Goal: Find specific page/section: Find specific page/section

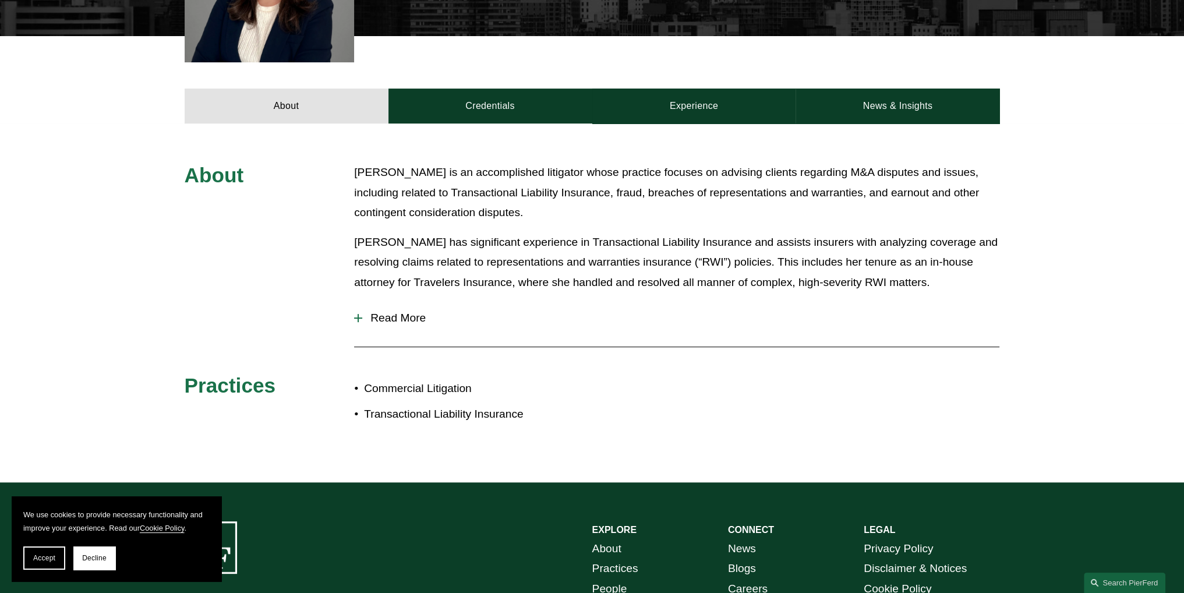
scroll to position [466, 0]
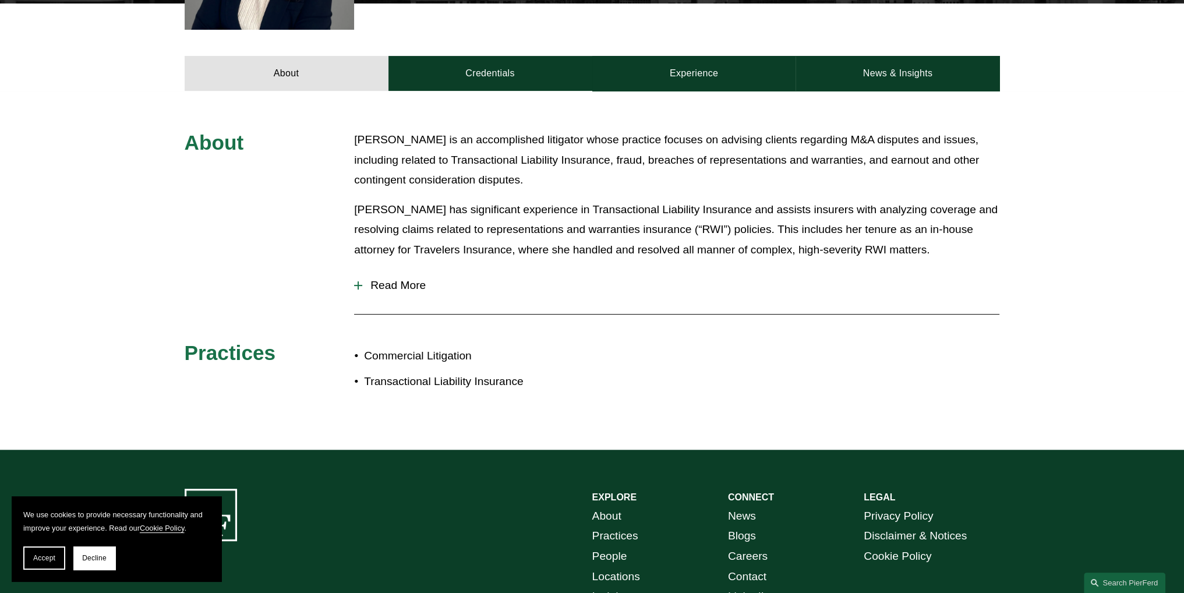
click at [376, 290] on span "Read More" at bounding box center [680, 285] width 637 height 13
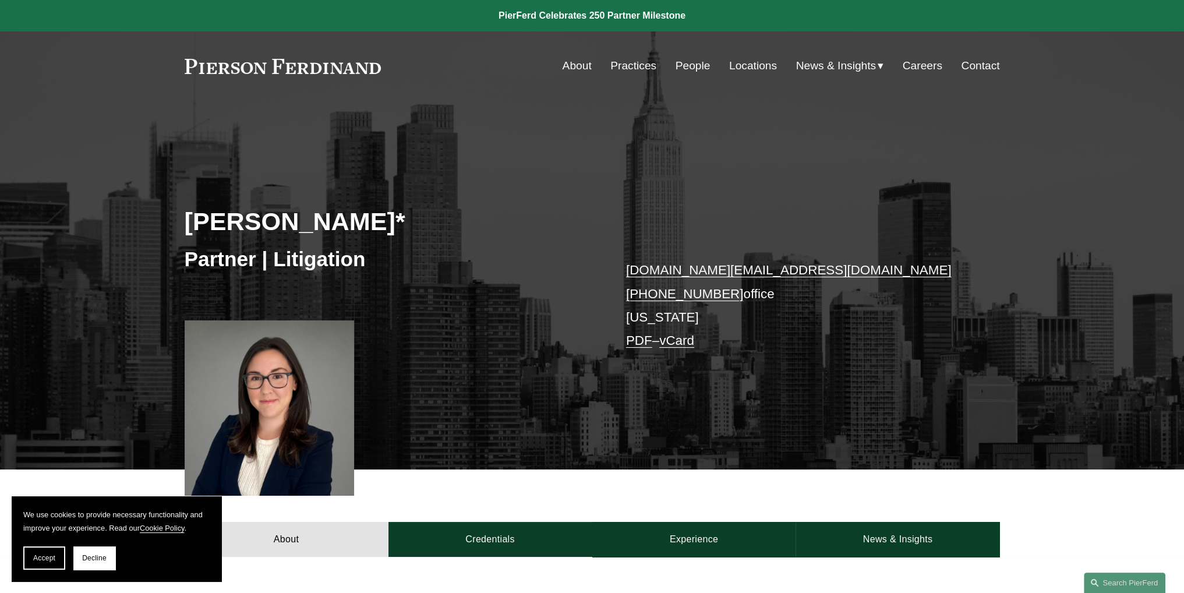
scroll to position [0, 0]
click at [691, 63] on link "People" at bounding box center [693, 66] width 35 height 22
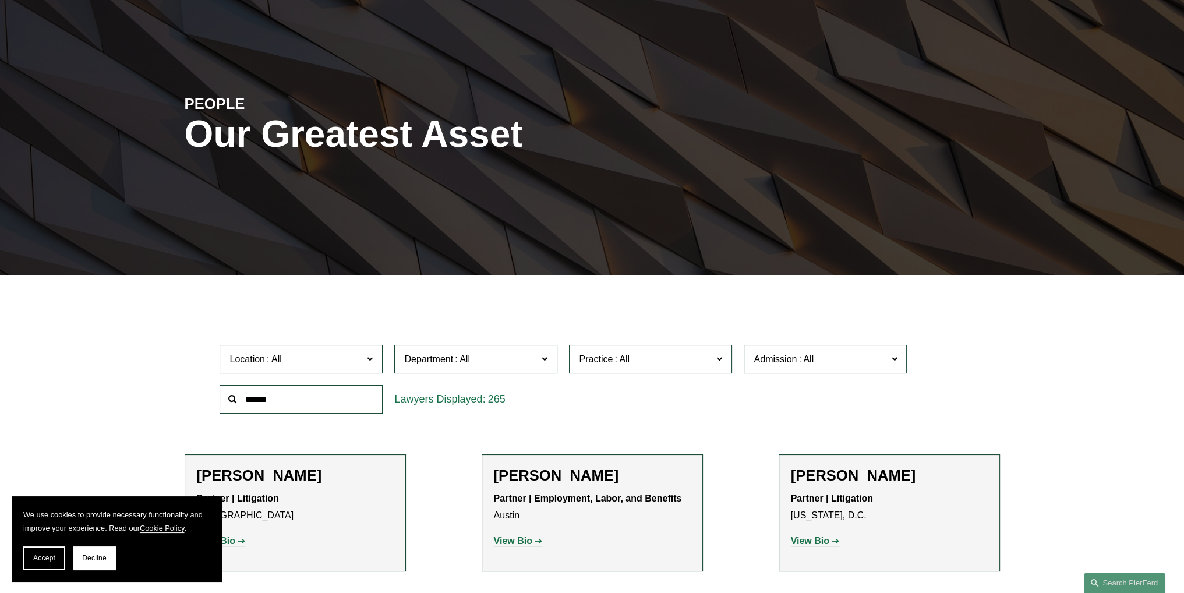
scroll to position [233, 0]
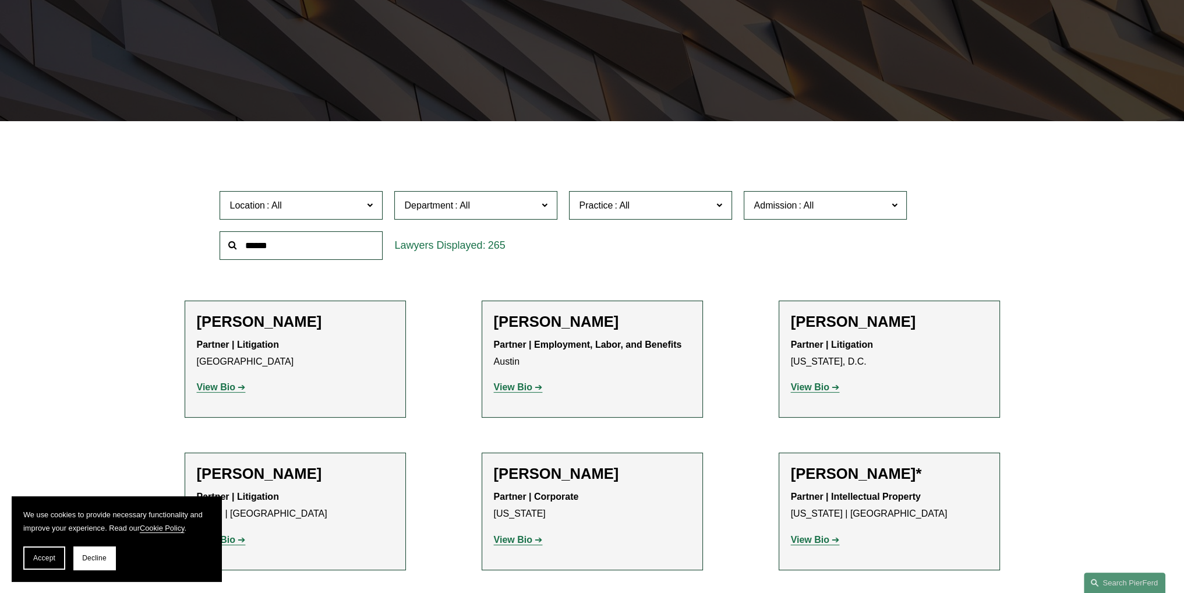
click at [317, 206] on span "Location" at bounding box center [296, 205] width 133 height 16
click at [0, 0] on link "[US_STATE]" at bounding box center [0, 0] width 0 height 0
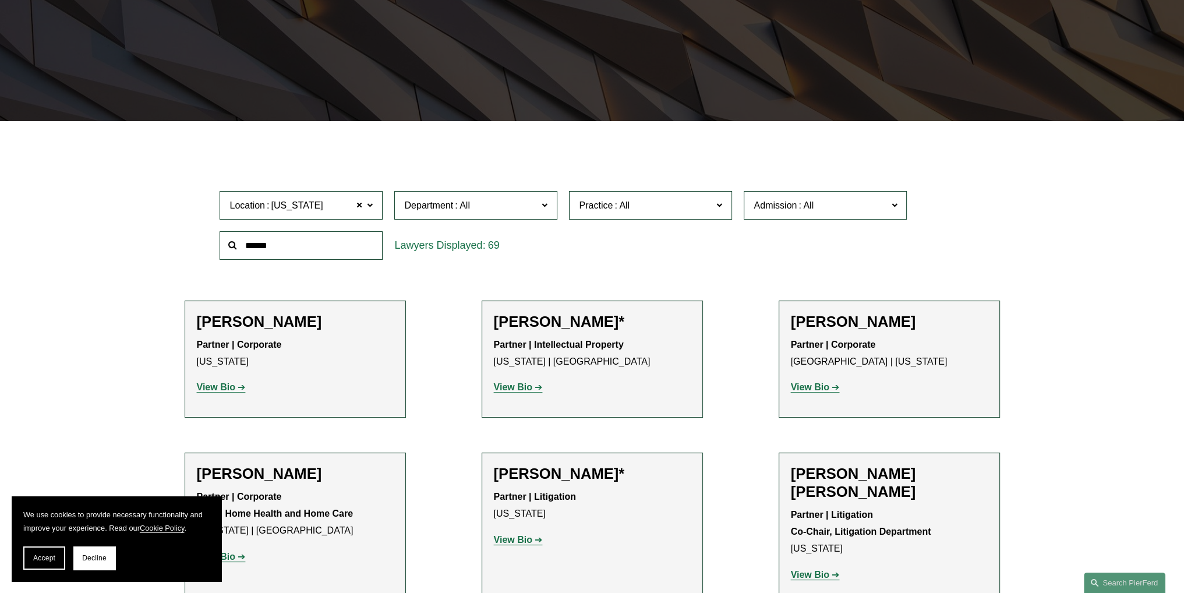
click at [677, 219] on label "Practice" at bounding box center [650, 205] width 163 height 29
click at [0, 0] on link "Transactional Liability Insurance" at bounding box center [0, 0] width 0 height 0
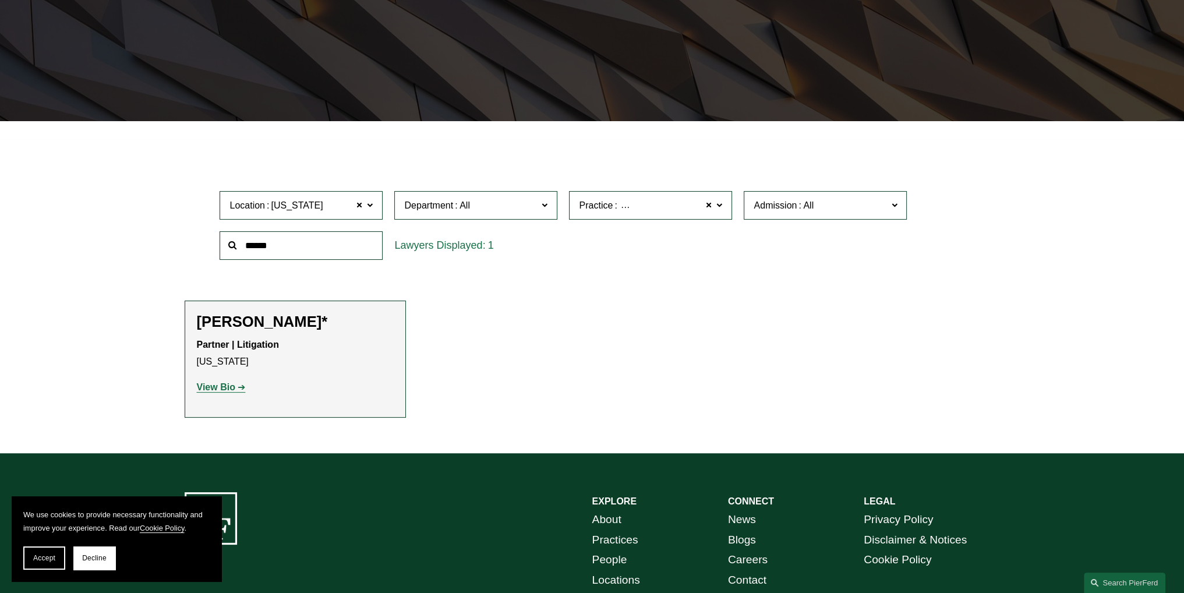
click at [355, 210] on span "Location New York" at bounding box center [296, 205] width 133 height 16
click at [0, 0] on link "All" at bounding box center [0, 0] width 0 height 0
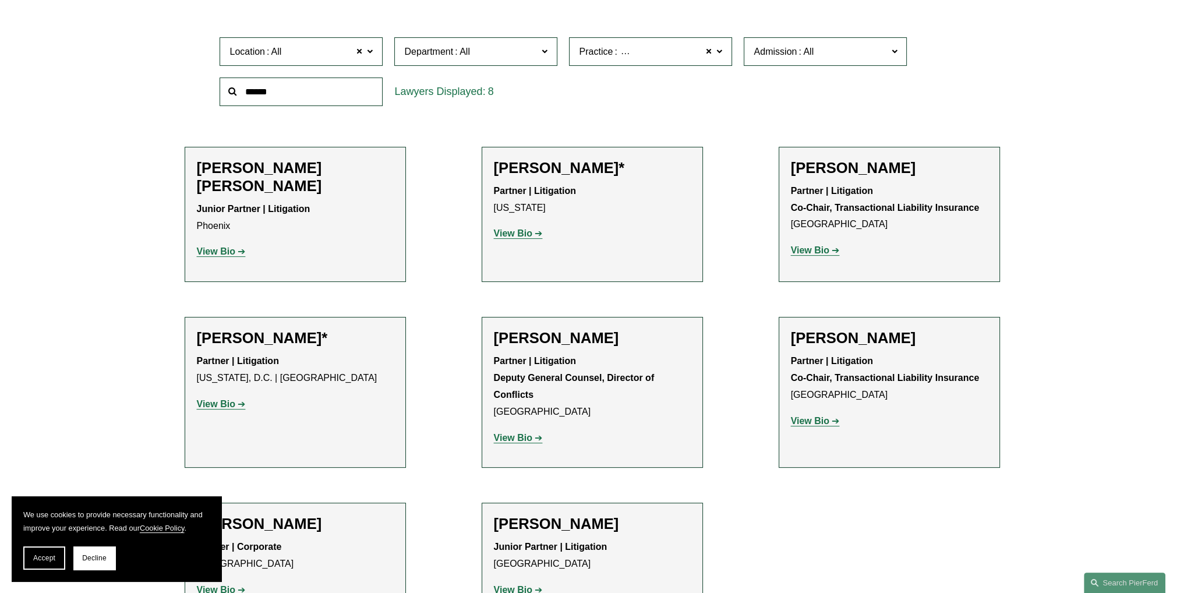
scroll to position [408, 0]
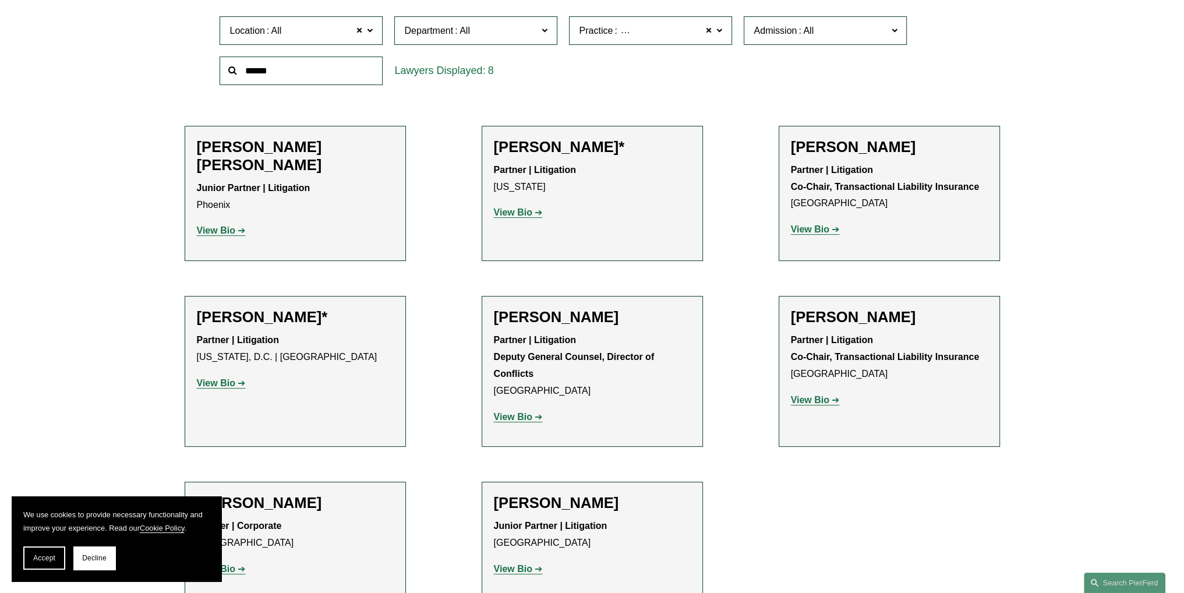
drag, startPoint x: 853, startPoint y: 145, endPoint x: 750, endPoint y: 243, distance: 141.7
click at [750, 243] on ul "Filter Location All All All Atlanta Austin Bellevue Boston Charlotte Chicago Ci…" at bounding box center [592, 288] width 887 height 624
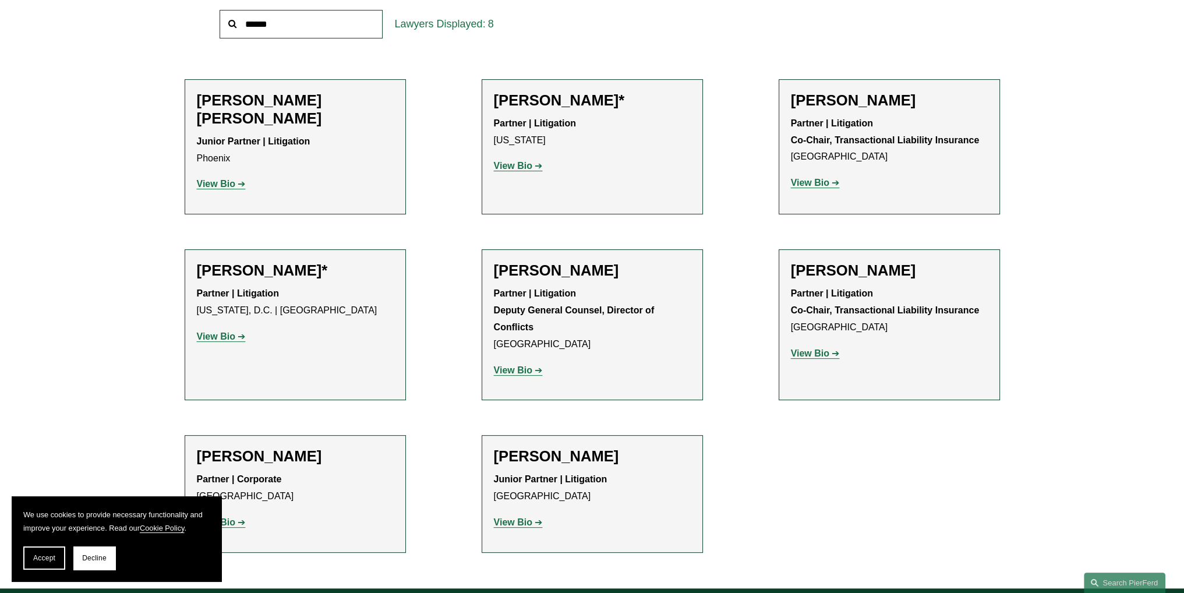
scroll to position [524, 0]
